Goal: Task Accomplishment & Management: Manage account settings

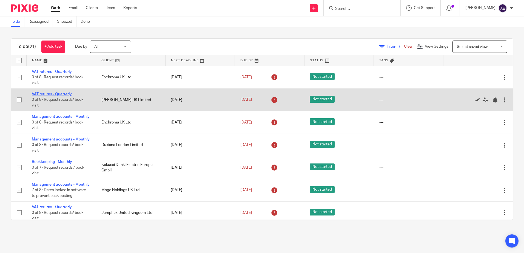
click at [60, 94] on link "VAT returns - Quarterly" at bounding box center [52, 94] width 40 height 4
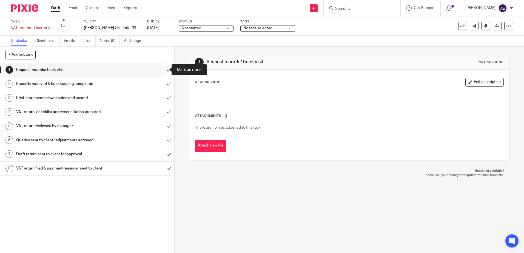
click at [161, 72] on input "submit" at bounding box center [87, 70] width 174 height 14
click at [162, 83] on input "submit" at bounding box center [87, 84] width 174 height 14
click at [162, 97] on input "submit" at bounding box center [87, 98] width 174 height 14
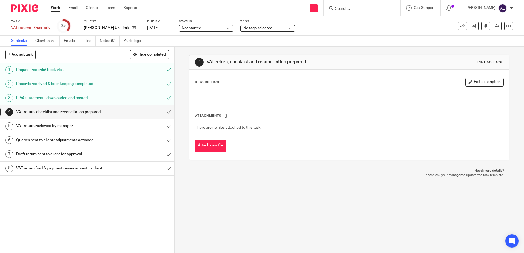
click at [470, 85] on button "Edit description" at bounding box center [485, 82] width 38 height 9
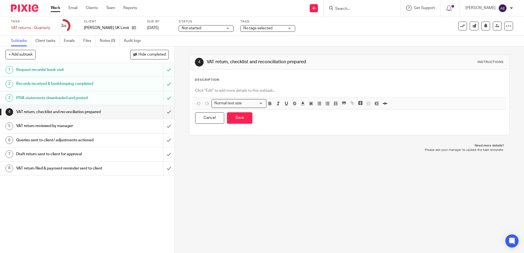
click at [271, 91] on p at bounding box center [349, 90] width 308 height 5
paste div
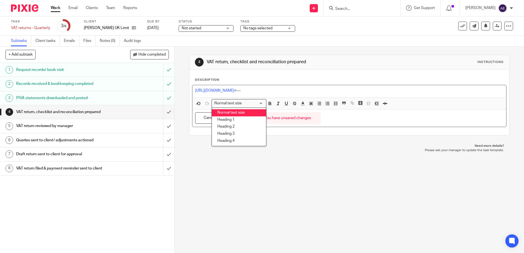
click at [310, 85] on div "https://cloudimanage.com/work/link/f/LLP!10249302 <---" at bounding box center [350, 91] width 314 height 12
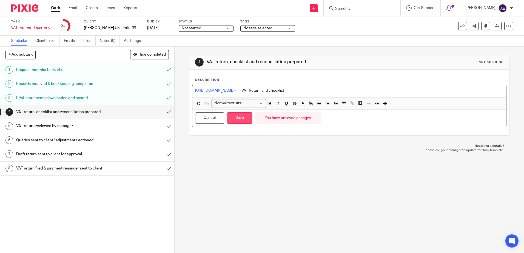
click at [242, 122] on button "Save" at bounding box center [240, 118] width 26 height 12
click at [227, 165] on div "4 VAT return, checklist and reconciliation prepared Instructions Description ht…" at bounding box center [350, 150] width 350 height 207
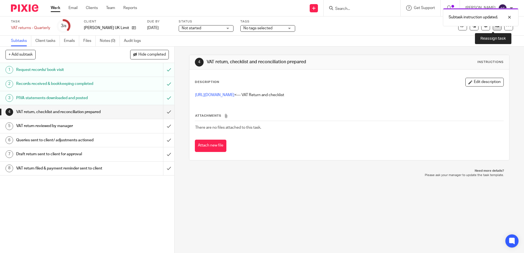
click at [493, 29] on link at bounding box center [497, 26] width 9 height 9
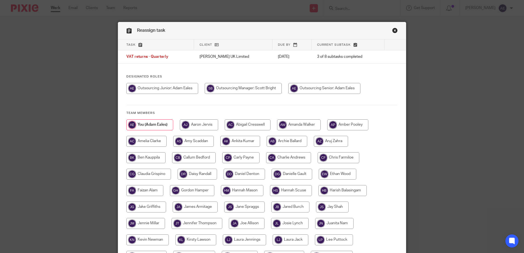
click at [257, 89] on input "radio" at bounding box center [243, 88] width 77 height 11
radio input "true"
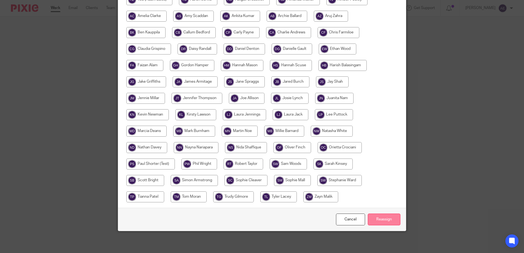
click at [375, 219] on input "Reassign" at bounding box center [384, 220] width 33 height 12
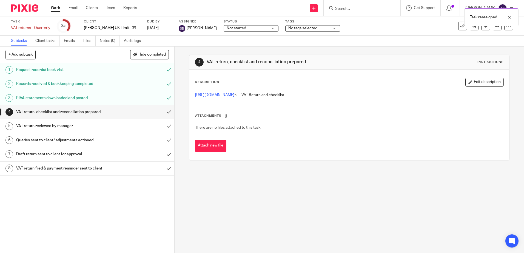
click at [56, 10] on link "Work" at bounding box center [56, 7] width 10 height 5
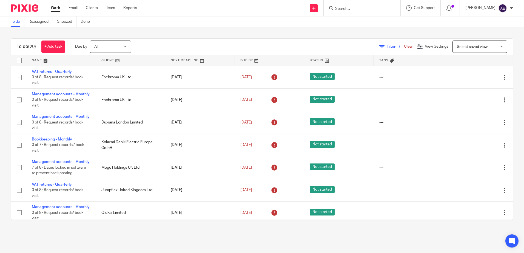
click at [17, 45] on h1 "To do (20)" at bounding box center [26, 47] width 19 height 6
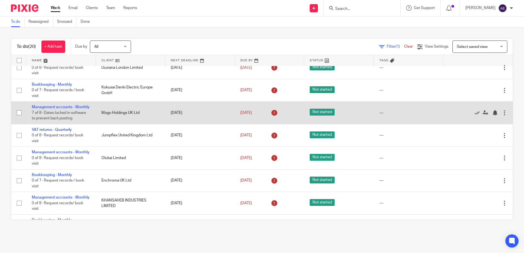
scroll to position [27, 0]
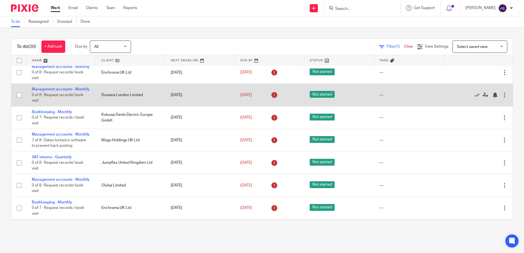
click at [40, 98] on td "Management accounts - Monthly 0 of 8 · Request records/ book visit" at bounding box center [61, 95] width 70 height 22
click at [40, 91] on link "Management accounts - Monthly" at bounding box center [61, 89] width 58 height 4
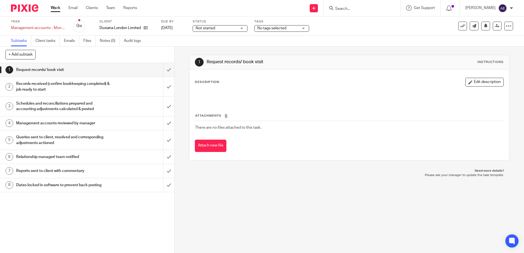
drag, startPoint x: 275, startPoint y: 220, endPoint x: 265, endPoint y: 210, distance: 14.4
click at [275, 220] on div "1 Request records/ book visit Instructions Description Edit description Attachm…" at bounding box center [350, 150] width 350 height 207
click at [39, 36] on link "Client tasks" at bounding box center [47, 41] width 24 height 11
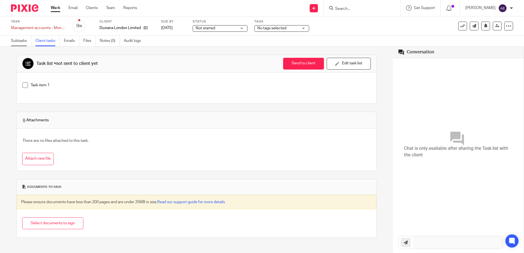
click at [19, 43] on link "Subtasks" at bounding box center [21, 41] width 20 height 11
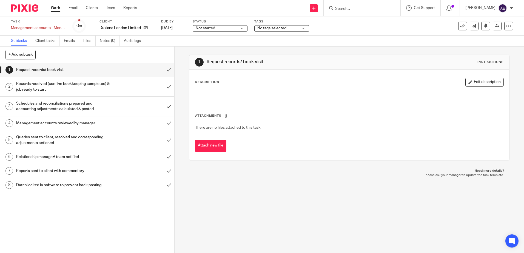
click at [206, 66] on div "1 Request records/ book visit Instructions" at bounding box center [349, 62] width 309 height 9
click at [45, 41] on link "Client tasks" at bounding box center [47, 41] width 24 height 11
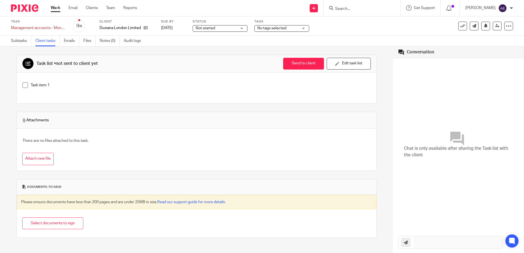
click at [17, 20] on label "Task" at bounding box center [38, 21] width 55 height 4
click at [120, 23] on label "Client" at bounding box center [127, 21] width 55 height 4
click at [118, 27] on p "Duxiana London Limited" at bounding box center [120, 27] width 41 height 5
click at [145, 28] on icon at bounding box center [146, 28] width 4 height 4
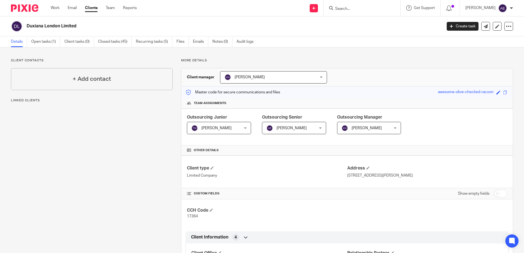
click at [289, 126] on span "[PERSON_NAME]" at bounding box center [290, 128] width 47 height 12
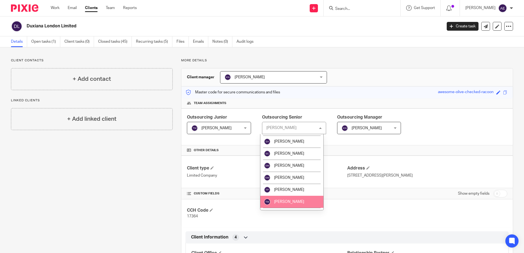
scroll to position [713, 0]
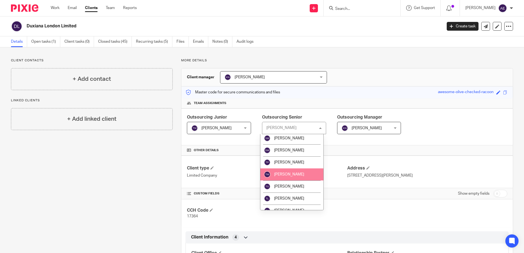
click at [287, 178] on li "Tom Moran" at bounding box center [292, 175] width 63 height 12
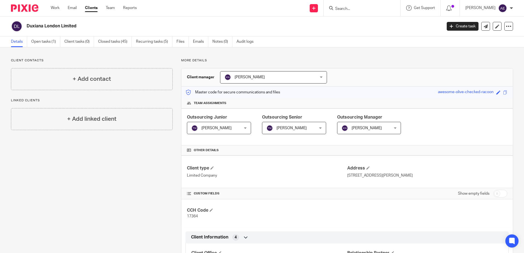
click at [135, 173] on div "Client contacts + Add contact Linked clients + Add linked client" at bounding box center [87, 256] width 170 height 397
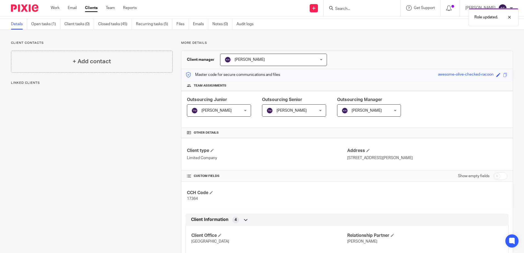
scroll to position [27, 0]
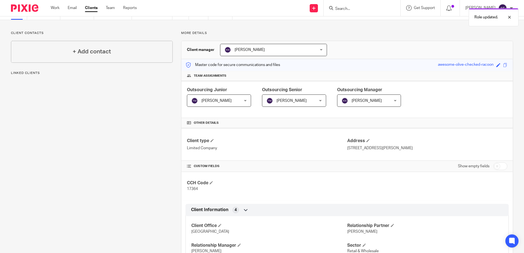
click at [98, 158] on div "Client contacts + Add contact Linked clients" at bounding box center [87, 229] width 170 height 397
click at [147, 173] on div "Client contacts + Add contact Linked clients + Add linked client" at bounding box center [87, 229] width 170 height 397
click at [53, 8] on link "Work" at bounding box center [55, 7] width 9 height 5
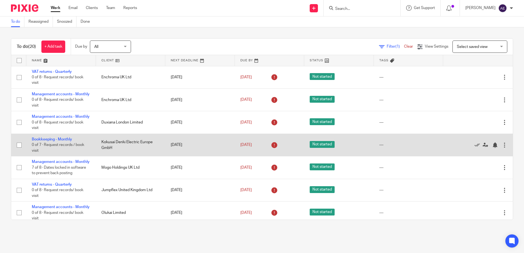
click at [502, 148] on div at bounding box center [504, 145] width 5 height 5
click at [55, 142] on link "Bookkeeping - Monthly" at bounding box center [52, 140] width 40 height 4
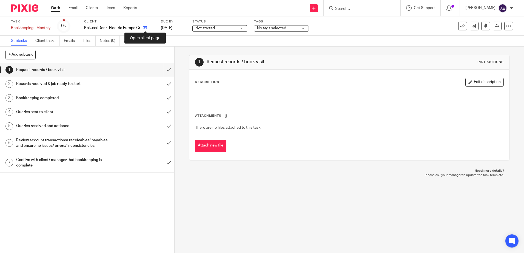
click at [145, 27] on icon at bounding box center [145, 28] width 4 height 4
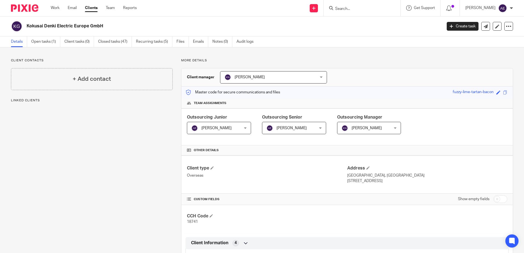
click at [286, 128] on span "[PERSON_NAME]" at bounding box center [292, 128] width 30 height 4
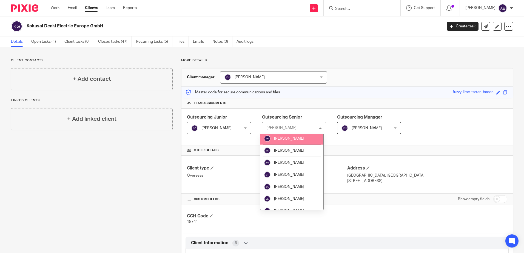
scroll to position [411, 0]
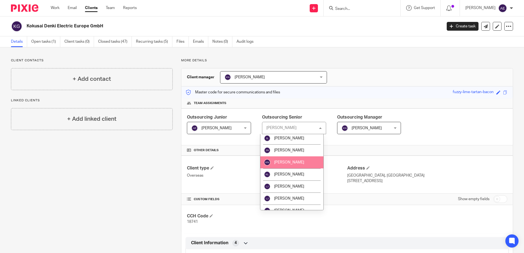
click at [283, 162] on span "[PERSON_NAME]" at bounding box center [289, 163] width 30 height 4
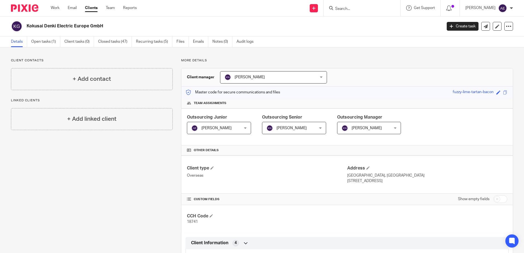
click at [230, 129] on span "[PERSON_NAME]" at bounding box center [214, 128] width 47 height 12
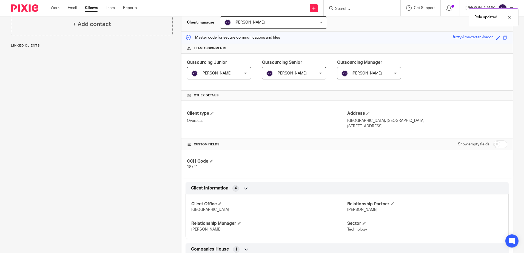
click at [219, 76] on span "[PERSON_NAME]" at bounding box center [214, 73] width 47 height 12
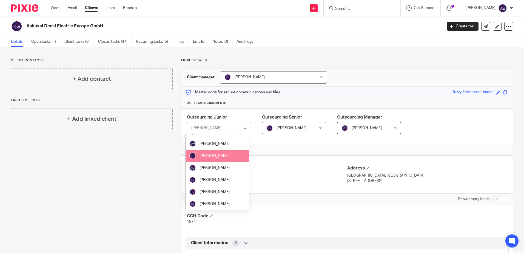
scroll to position [692, 0]
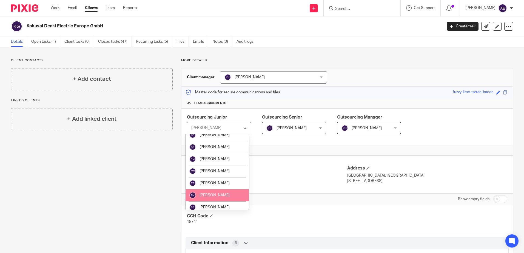
click at [223, 193] on li "Tom Moran" at bounding box center [217, 196] width 63 height 12
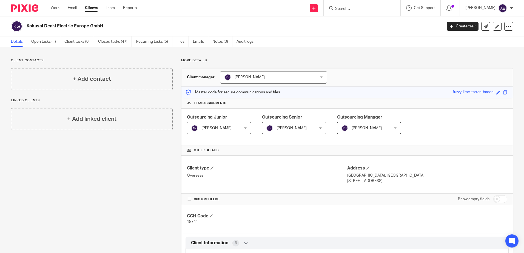
click at [115, 179] on div "Client contacts + Add contact Linked clients + Add linked client" at bounding box center [87, 239] width 170 height 363
click at [54, 7] on link "Work" at bounding box center [55, 7] width 9 height 5
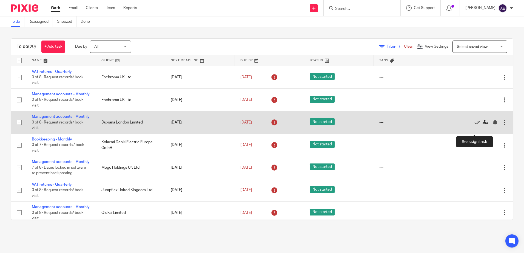
click at [483, 125] on icon at bounding box center [485, 122] width 5 height 5
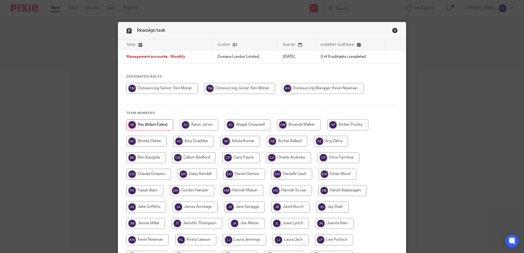
click at [314, 88] on input "radio" at bounding box center [323, 88] width 82 height 11
radio input "true"
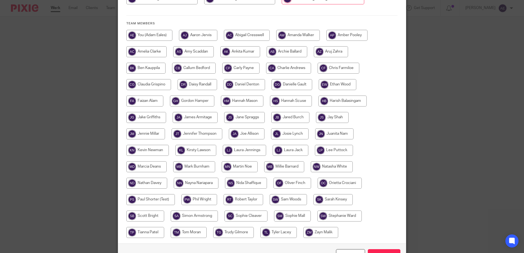
scroll to position [125, 0]
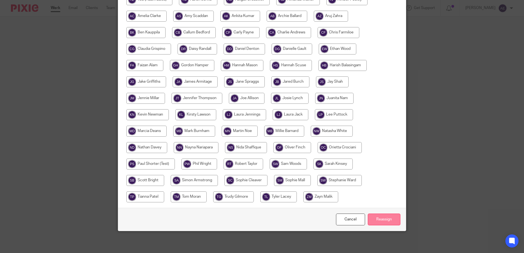
click at [391, 218] on input "Reassign" at bounding box center [384, 220] width 33 height 12
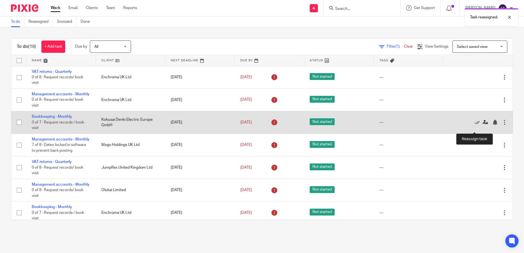
click at [483, 125] on icon at bounding box center [485, 122] width 5 height 5
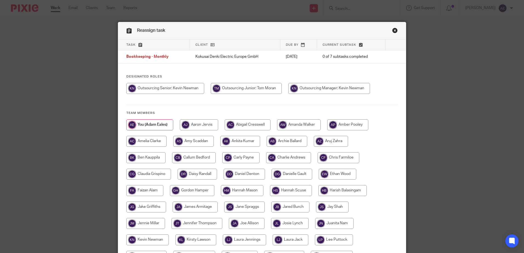
click at [251, 89] on input "radio" at bounding box center [246, 88] width 71 height 11
radio input "true"
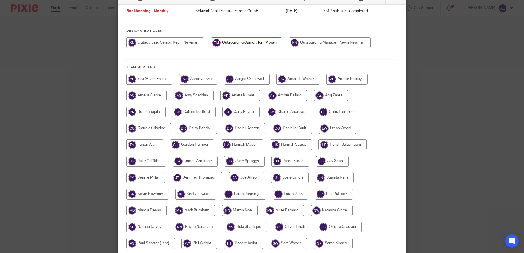
scroll to position [125, 0]
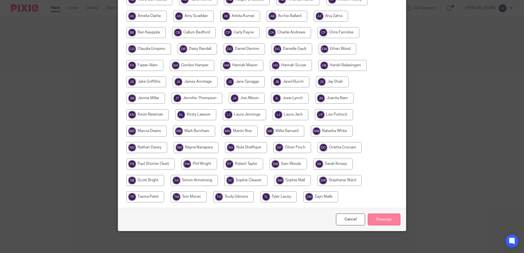
click at [380, 218] on input "Reassign" at bounding box center [384, 220] width 33 height 12
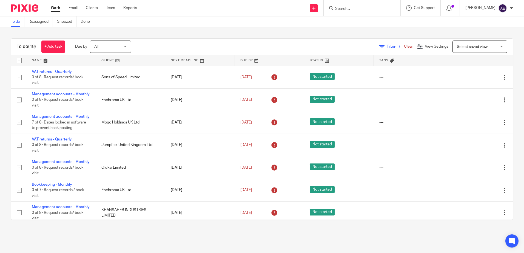
click at [305, 36] on div "To do (18) + Add task Due by All All [DATE] [DATE] This week Next week This mon…" at bounding box center [262, 129] width 524 height 204
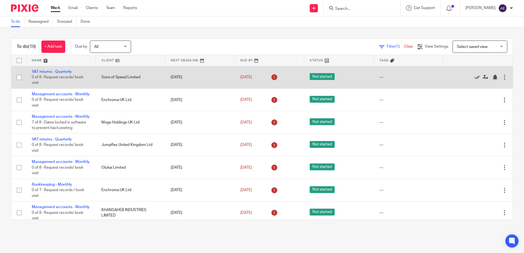
click at [475, 76] on icon at bounding box center [477, 77] width 5 height 5
